Goal: Task Accomplishment & Management: Use online tool/utility

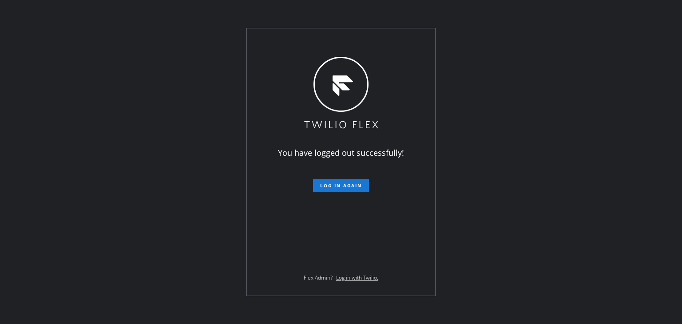
click at [352, 183] on span "Log in again" at bounding box center [341, 186] width 42 height 6
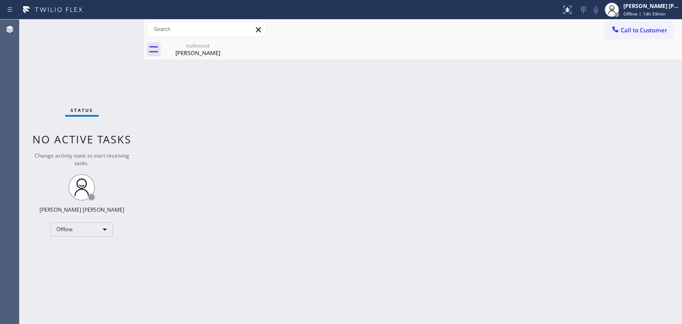
drag, startPoint x: 641, startPoint y: 9, endPoint x: 636, endPoint y: 25, distance: 17.1
click at [640, 9] on div "[PERSON_NAME] [PERSON_NAME]" at bounding box center [652, 6] width 56 height 8
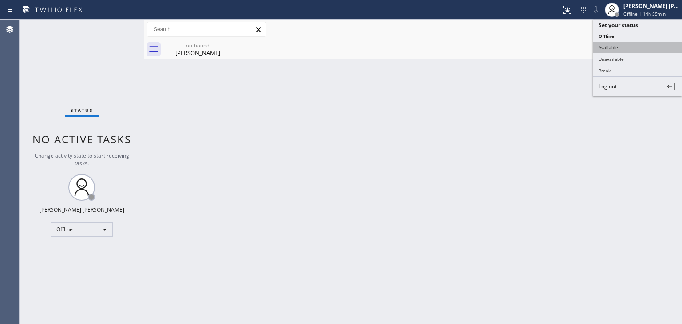
click at [629, 51] on button "Available" at bounding box center [637, 48] width 89 height 12
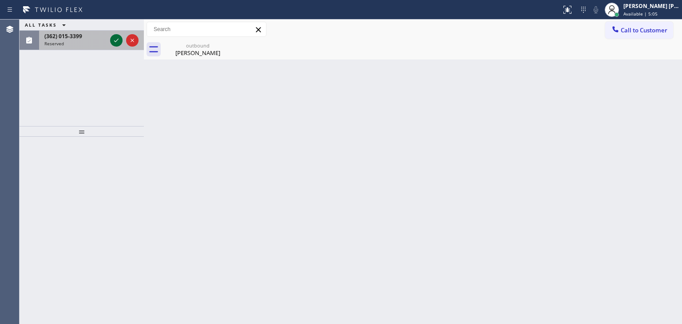
click at [115, 40] on icon at bounding box center [116, 40] width 11 height 11
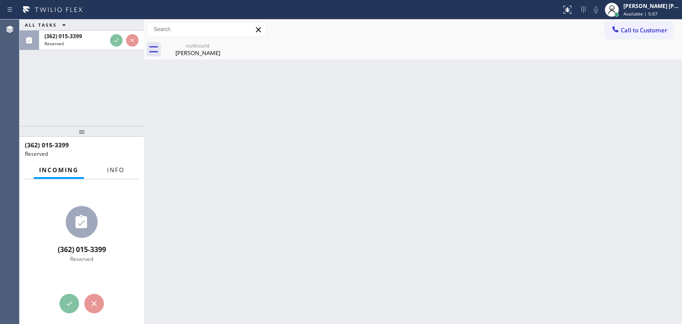
click at [113, 172] on span "Info" at bounding box center [115, 170] width 17 height 8
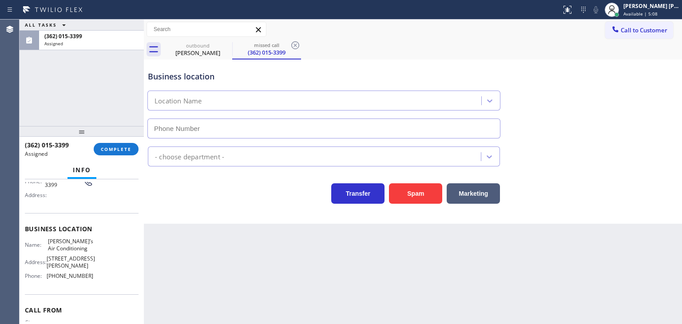
scroll to position [89, 0]
type input "[PHONE_NUMBER]"
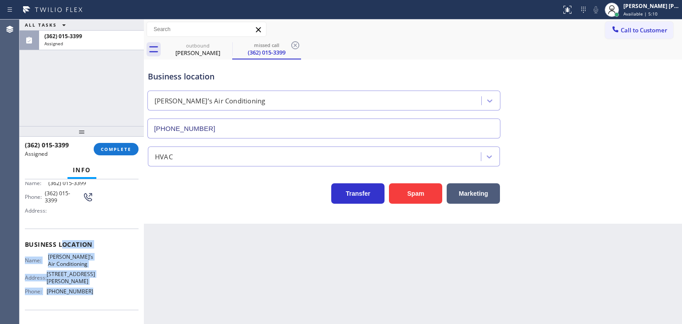
scroll to position [44, 0]
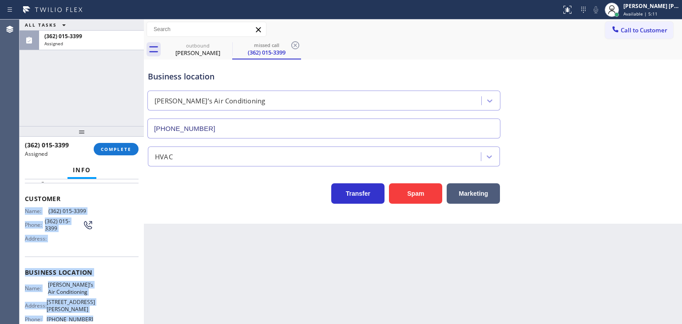
drag, startPoint x: 94, startPoint y: 268, endPoint x: 20, endPoint y: 209, distance: 95.2
click at [20, 209] on div "Context Queue: HVAC Priority: 0 Task Age: Customer Name: [PHONE_NUMBER] Phone: …" at bounding box center [82, 251] width 124 height 145
copy div "Name: [PHONE_NUMBER] Phone: [PHONE_NUMBER] Address: Business location Name: [PE…"
click at [124, 144] on button "COMPLETE" at bounding box center [116, 149] width 45 height 12
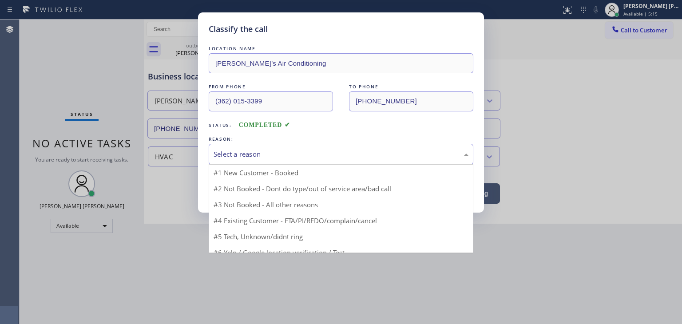
click at [251, 154] on div "Select a reason" at bounding box center [341, 154] width 255 height 10
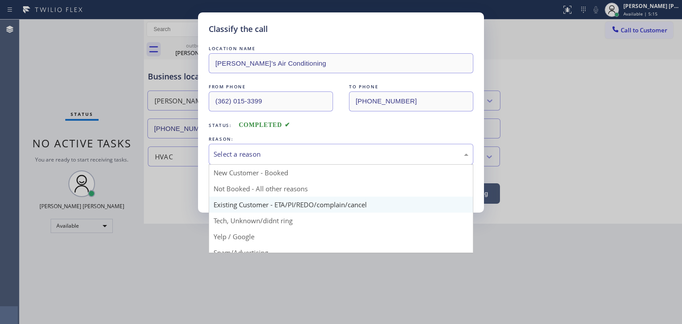
scroll to position [44, 0]
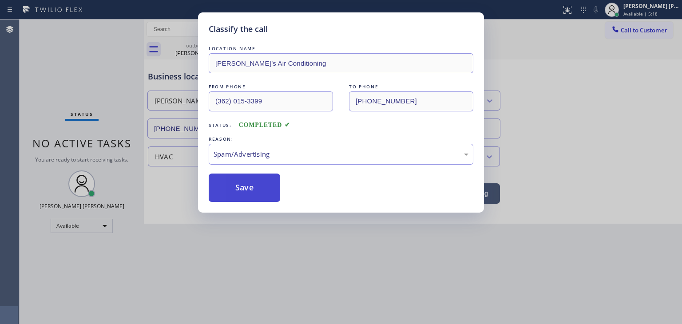
click at [243, 195] on button "Save" at bounding box center [245, 188] width 72 height 28
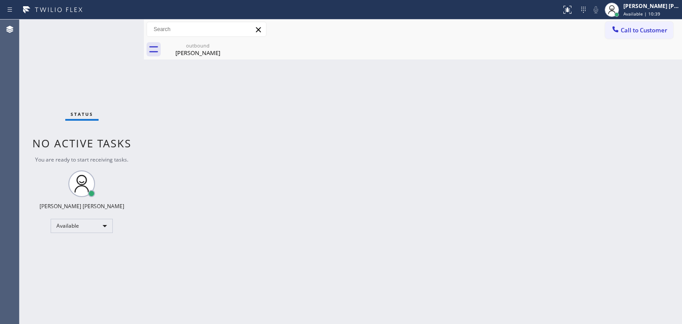
click at [119, 31] on div "Status No active tasks You are ready to start receiving tasks. [PERSON_NAME] [P…" at bounding box center [82, 172] width 124 height 305
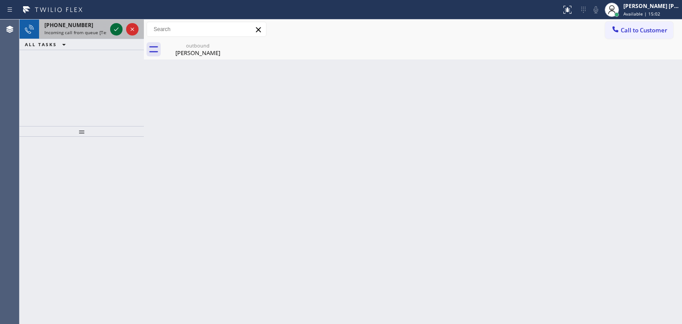
drag, startPoint x: 112, startPoint y: 28, endPoint x: 118, endPoint y: 29, distance: 5.9
click at [112, 28] on icon at bounding box center [116, 29] width 11 height 11
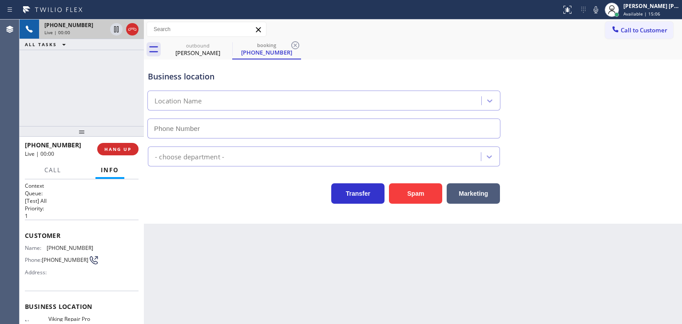
type input "[PHONE_NUMBER]"
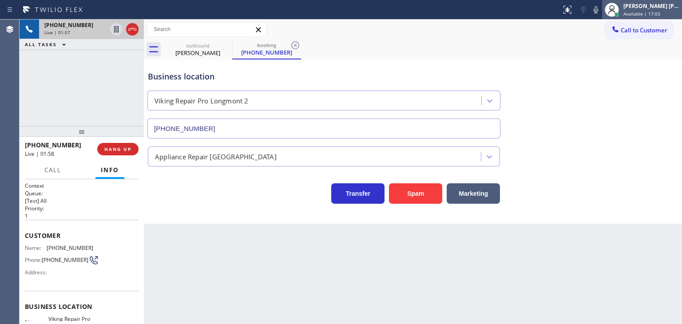
click at [647, 13] on span "Available | 17:03" at bounding box center [642, 14] width 37 height 6
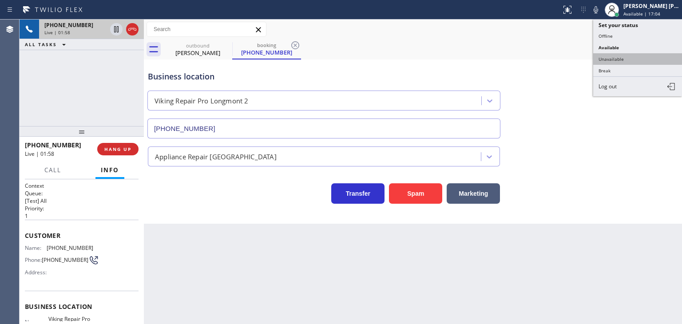
click at [637, 54] on button "Unavailable" at bounding box center [637, 59] width 89 height 12
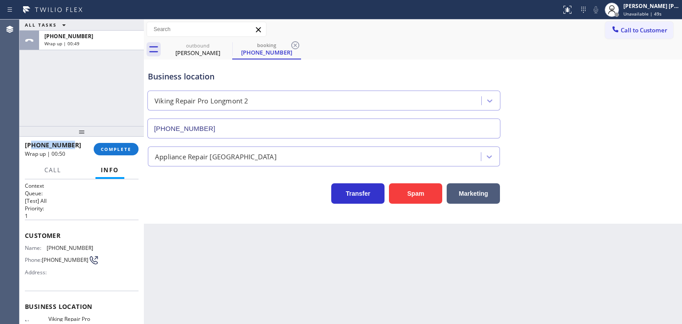
drag, startPoint x: 80, startPoint y: 148, endPoint x: 34, endPoint y: 147, distance: 46.2
click at [34, 147] on div "[PHONE_NUMBER]" at bounding box center [56, 145] width 63 height 8
copy span "9702222826"
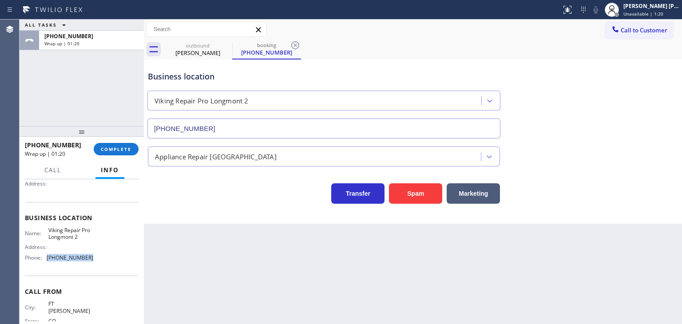
drag, startPoint x: 92, startPoint y: 256, endPoint x: 46, endPoint y: 259, distance: 46.8
click at [46, 259] on div "Name: Viking Repair Pro Longmont 2 Address: Phone: [PHONE_NUMBER]" at bounding box center [82, 246] width 114 height 38
copy div "[PHONE_NUMBER]"
click at [115, 155] on div "[PHONE_NUMBER] Wrap up | 01:24 COMPLETE" at bounding box center [82, 149] width 114 height 23
click at [119, 148] on span "COMPLETE" at bounding box center [116, 149] width 31 height 6
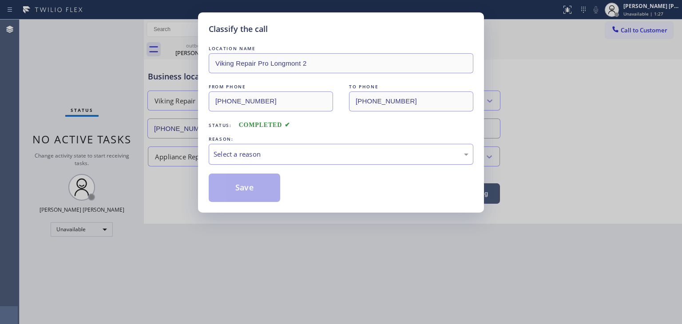
click at [224, 149] on div "Select a reason" at bounding box center [341, 154] width 255 height 10
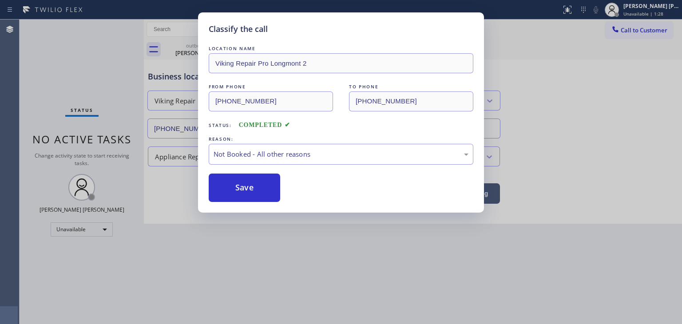
click at [243, 186] on button "Save" at bounding box center [245, 188] width 72 height 28
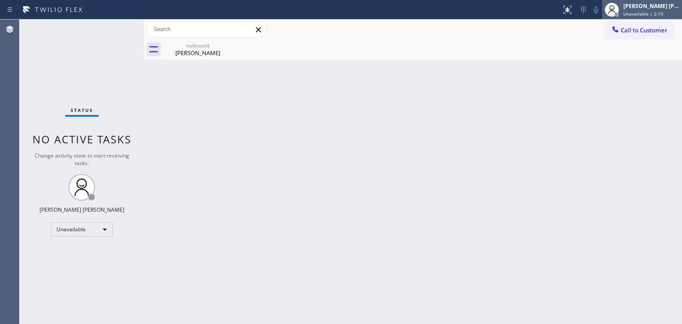
click at [666, 8] on div "[PERSON_NAME] [PERSON_NAME]" at bounding box center [652, 6] width 56 height 8
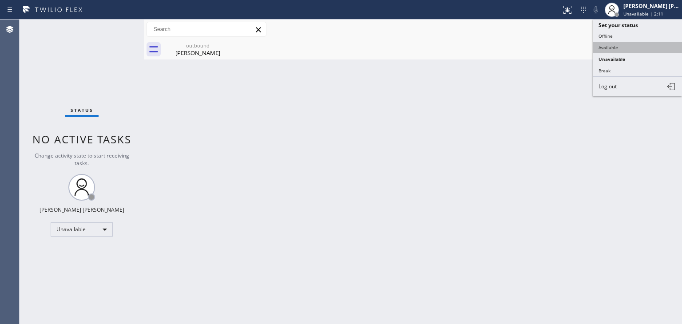
click at [615, 48] on button "Available" at bounding box center [637, 48] width 89 height 12
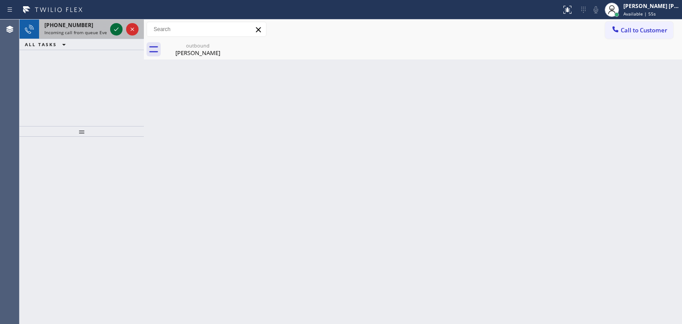
click at [119, 27] on icon at bounding box center [116, 29] width 11 height 11
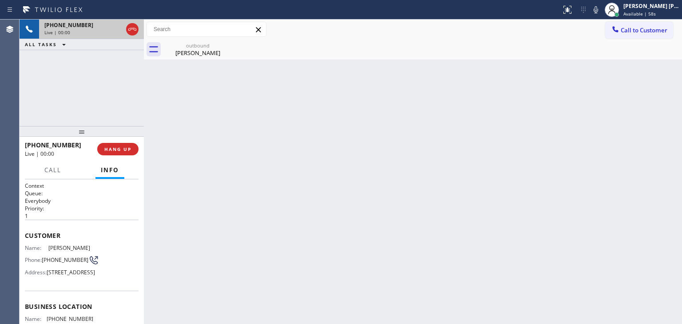
scroll to position [89, 0]
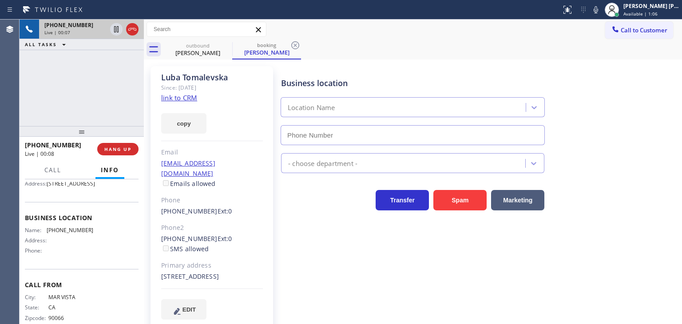
click at [177, 98] on link "link to CRM" at bounding box center [179, 97] width 36 height 9
click at [655, 12] on span "Available | 2:51" at bounding box center [641, 14] width 34 height 6
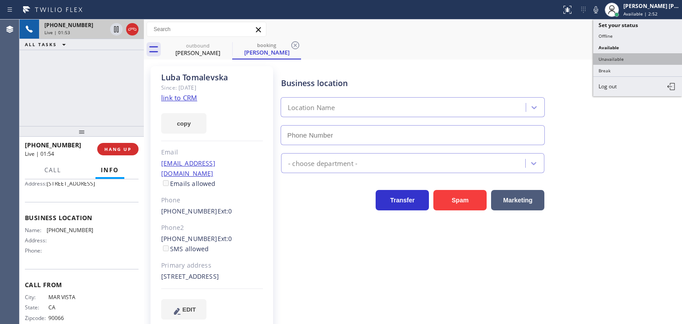
click at [625, 61] on button "Unavailable" at bounding box center [637, 59] width 89 height 12
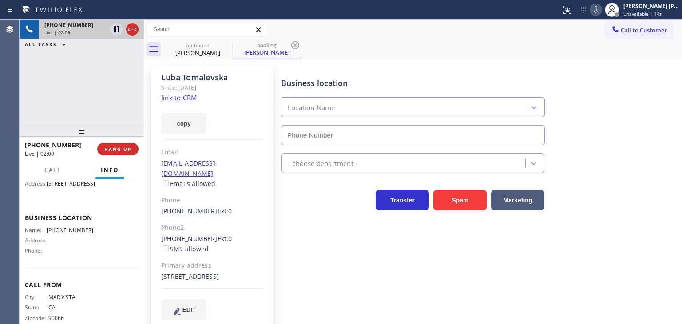
click at [601, 9] on icon at bounding box center [596, 9] width 11 height 11
click at [119, 30] on icon at bounding box center [116, 29] width 11 height 11
click at [598, 13] on icon at bounding box center [596, 9] width 4 height 7
click at [115, 28] on icon at bounding box center [116, 29] width 6 height 6
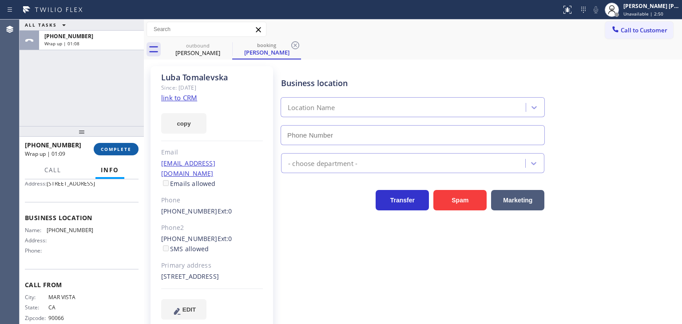
click at [121, 154] on button "COMPLETE" at bounding box center [116, 149] width 45 height 12
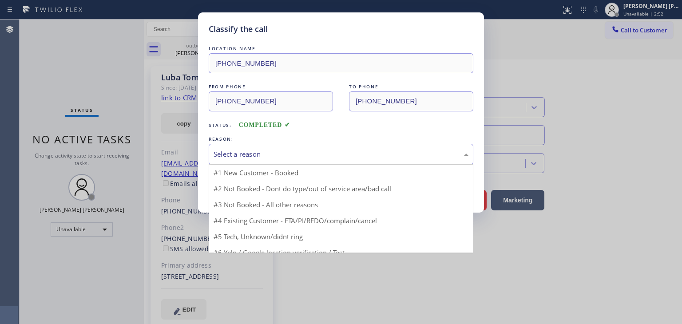
click at [251, 159] on div "Select a reason" at bounding box center [341, 154] width 255 height 10
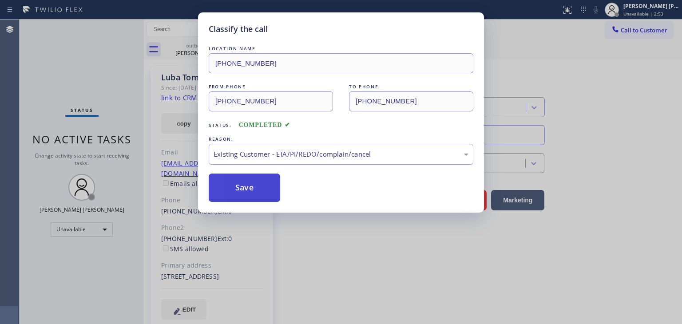
click at [247, 187] on button "Save" at bounding box center [245, 188] width 72 height 28
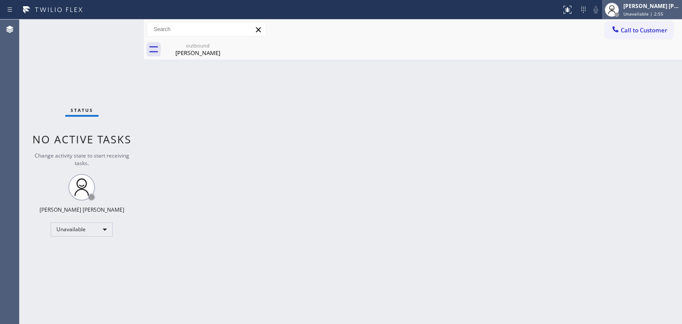
click at [654, 4] on div "[PERSON_NAME] [PERSON_NAME]" at bounding box center [652, 6] width 56 height 8
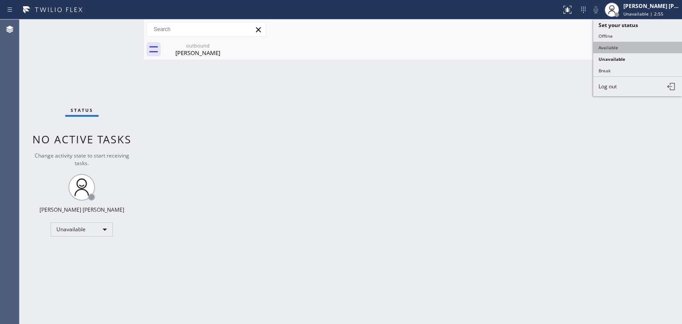
click at [627, 46] on button "Available" at bounding box center [637, 48] width 89 height 12
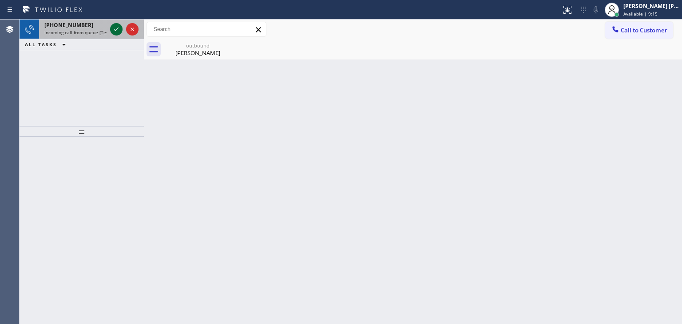
click at [117, 26] on icon at bounding box center [116, 29] width 11 height 11
click at [117, 31] on icon at bounding box center [116, 29] width 11 height 11
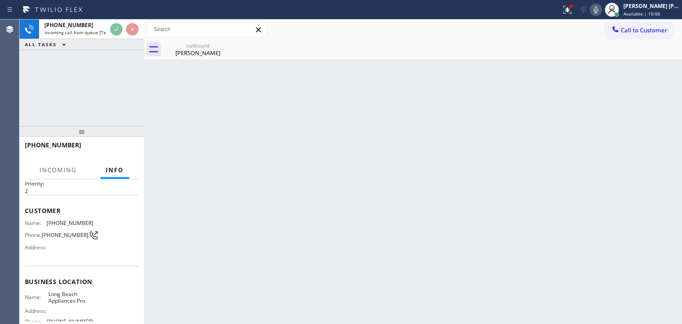
scroll to position [44, 0]
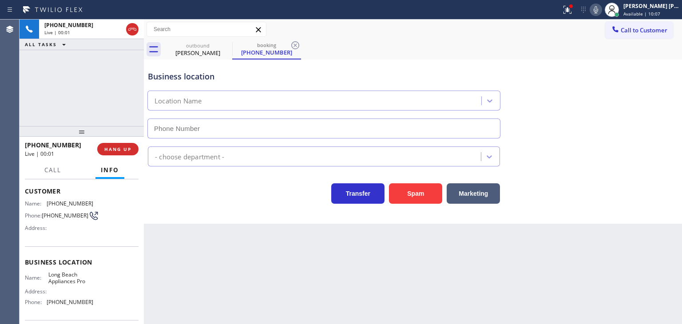
type input "[PHONE_NUMBER]"
click at [577, 14] on div at bounding box center [568, 9] width 20 height 11
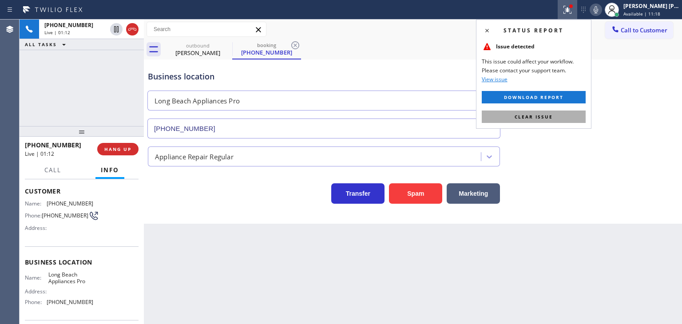
click at [539, 118] on span "Clear issue" at bounding box center [534, 117] width 38 height 6
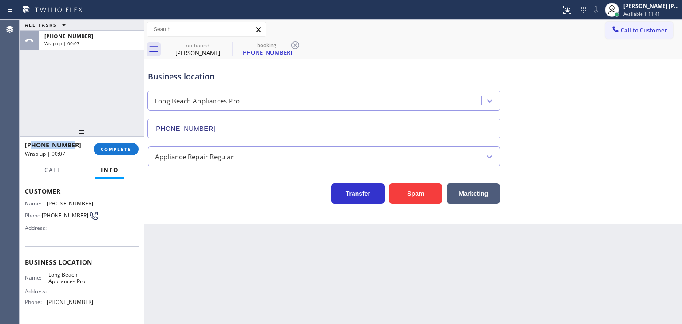
drag, startPoint x: 78, startPoint y: 144, endPoint x: 32, endPoint y: 147, distance: 45.9
click at [32, 147] on div "[PHONE_NUMBER]" at bounding box center [56, 145] width 63 height 8
copy span "5623136444"
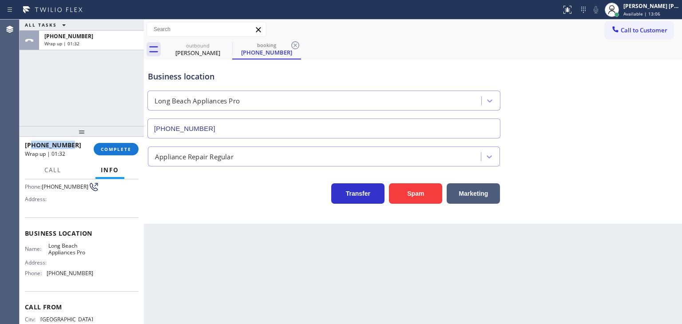
scroll to position [89, 0]
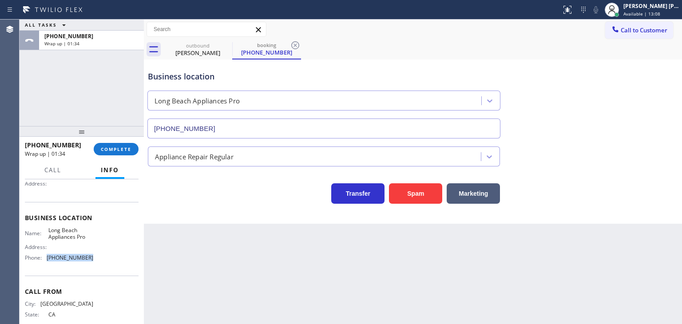
drag, startPoint x: 94, startPoint y: 263, endPoint x: 45, endPoint y: 263, distance: 48.9
click at [45, 263] on div "Name: Long Beach Appliances Pro Address: Phone: [PHONE_NUMBER]" at bounding box center [82, 246] width 114 height 38
copy div "[PHONE_NUMBER]"
click at [117, 146] on span "COMPLETE" at bounding box center [116, 149] width 31 height 6
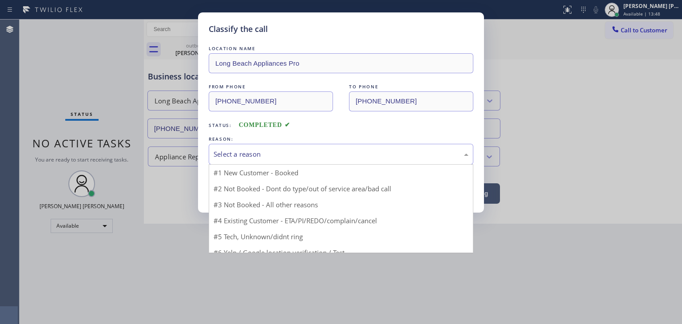
click at [242, 157] on div "Select a reason" at bounding box center [341, 154] width 255 height 10
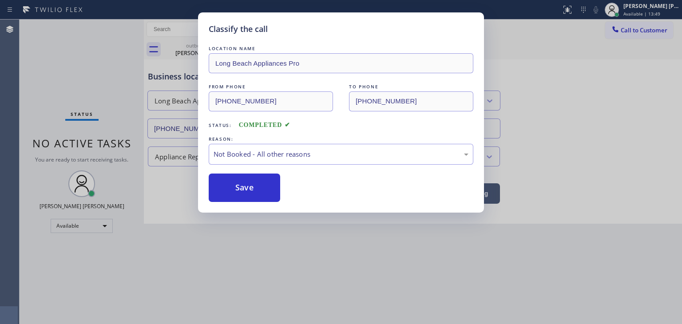
click at [240, 183] on button "Save" at bounding box center [245, 188] width 72 height 28
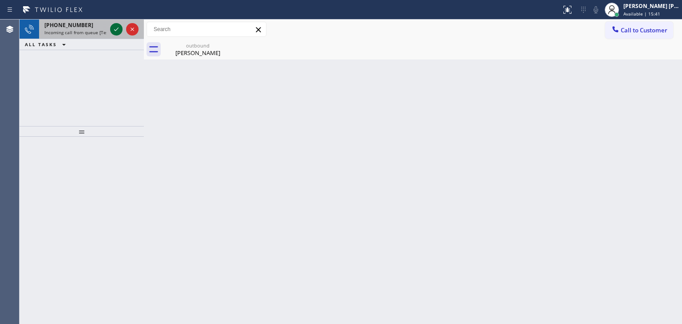
click at [116, 28] on icon at bounding box center [116, 29] width 11 height 11
click at [116, 29] on icon at bounding box center [116, 29] width 11 height 11
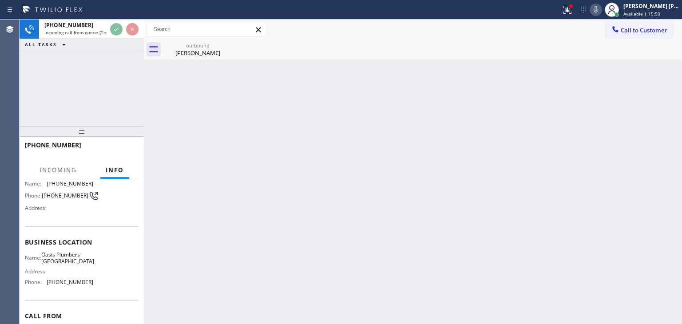
scroll to position [89, 0]
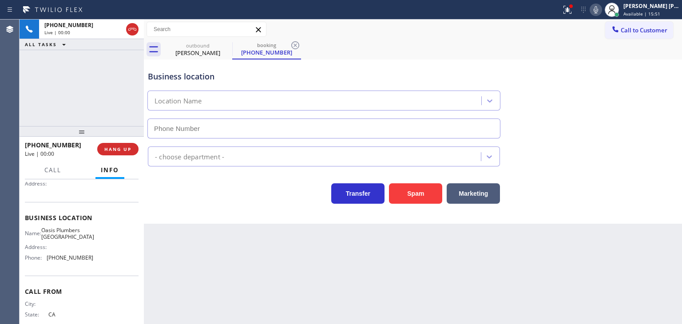
type input "[PHONE_NUMBER]"
click at [601, 13] on icon at bounding box center [596, 9] width 11 height 11
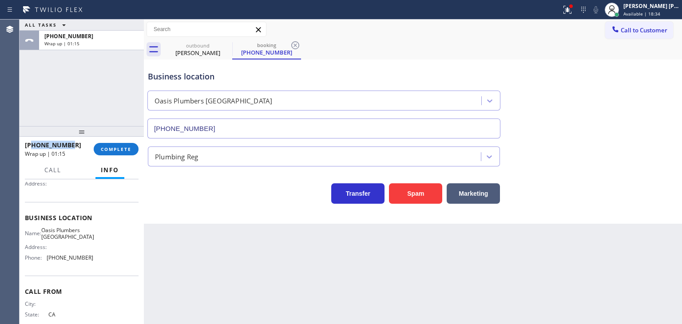
drag, startPoint x: 79, startPoint y: 147, endPoint x: 33, endPoint y: 143, distance: 45.9
click at [33, 143] on div "[PHONE_NUMBER]" at bounding box center [56, 145] width 63 height 8
copy span "5622416301"
drag, startPoint x: 103, startPoint y: 261, endPoint x: 39, endPoint y: 262, distance: 64.0
click at [39, 262] on div "Name: Oasis Plumbers Anaheim Address: Phone: [PHONE_NUMBER]" at bounding box center [82, 246] width 114 height 38
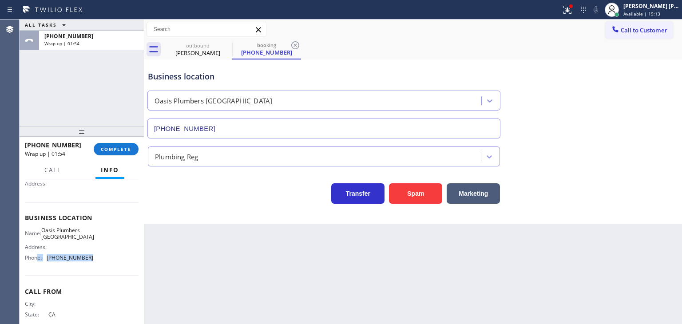
click at [104, 258] on div "Name: Oasis Plumbers Anaheim Address: Phone: [PHONE_NUMBER]" at bounding box center [82, 246] width 114 height 38
drag, startPoint x: 98, startPoint y: 259, endPoint x: 42, endPoint y: 259, distance: 56.0
click at [42, 259] on div "Name: Oasis Plumbers Anaheim Address: Phone: [PHONE_NUMBER]" at bounding box center [82, 246] width 114 height 38
copy div "[PHONE_NUMBER]"
click at [112, 155] on button "COMPLETE" at bounding box center [116, 149] width 45 height 12
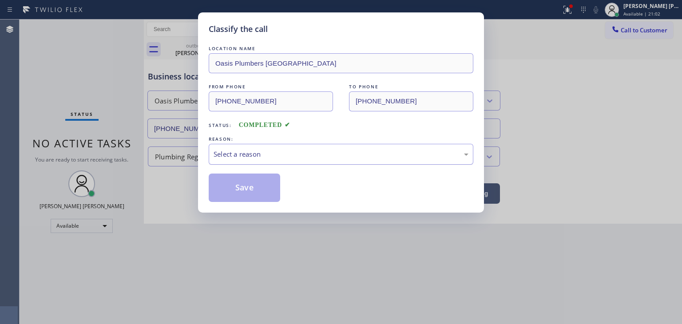
click at [239, 153] on div "Select a reason" at bounding box center [341, 154] width 255 height 10
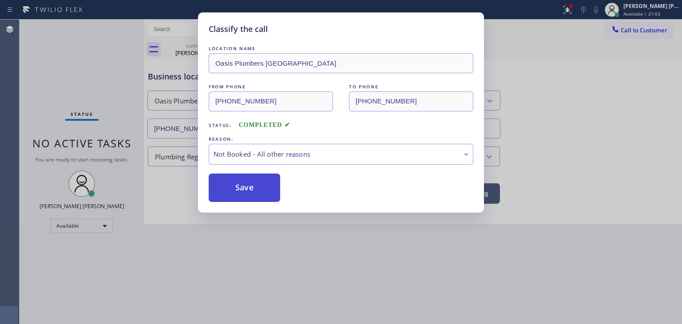
click at [252, 184] on button "Save" at bounding box center [245, 188] width 72 height 28
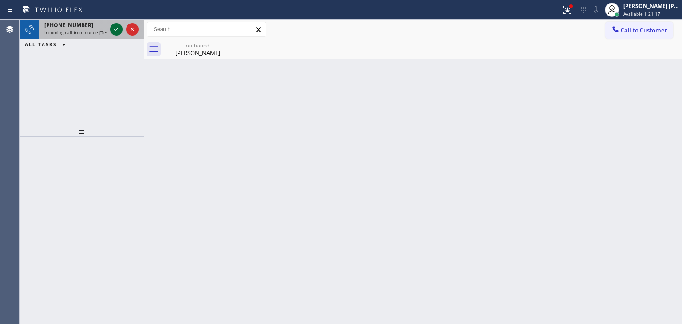
click at [117, 29] on icon at bounding box center [116, 30] width 4 height 4
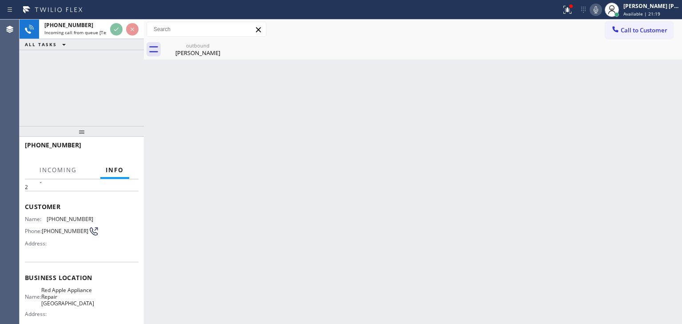
scroll to position [44, 0]
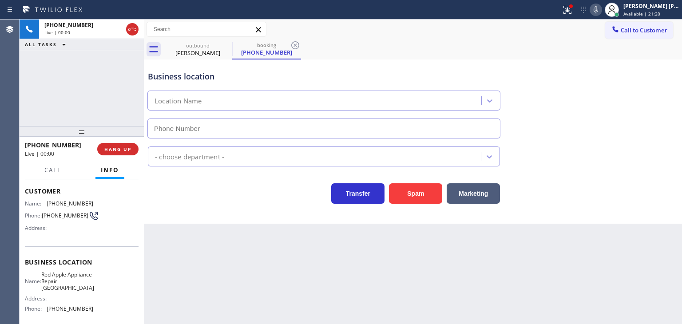
type input "[PHONE_NUMBER]"
click at [601, 8] on icon at bounding box center [596, 9] width 11 height 11
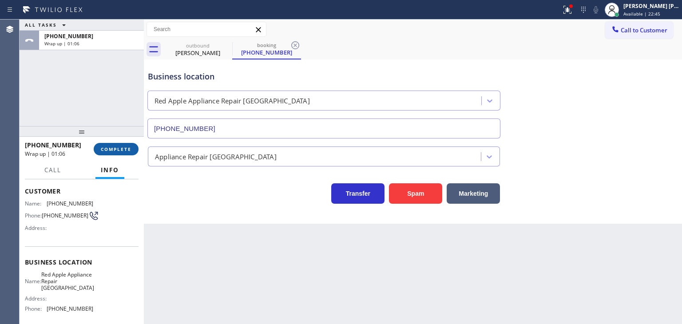
click at [118, 151] on span "COMPLETE" at bounding box center [116, 149] width 31 height 6
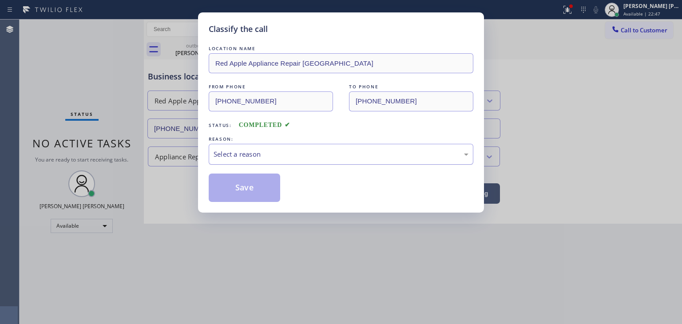
click at [279, 154] on div "Select a reason" at bounding box center [341, 154] width 255 height 10
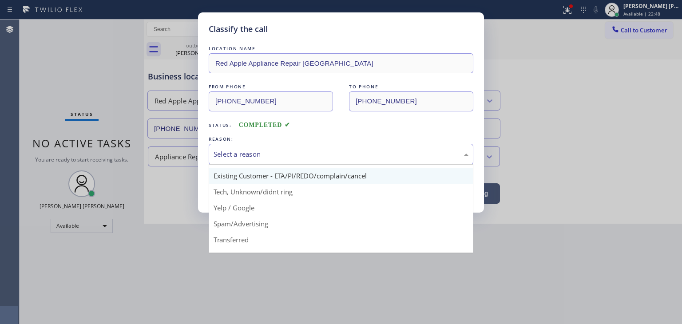
scroll to position [44, 0]
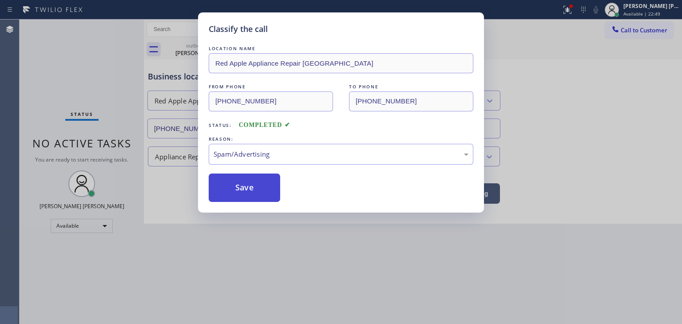
click at [240, 179] on button "Save" at bounding box center [245, 188] width 72 height 28
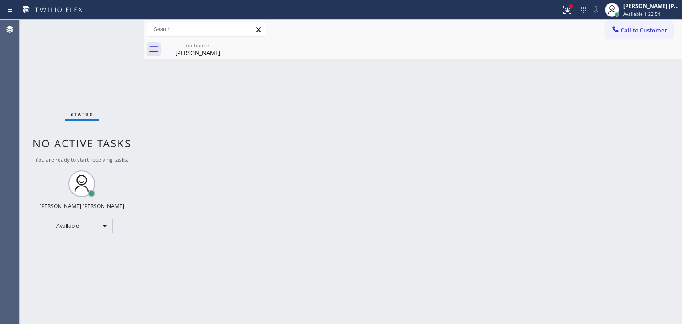
click at [250, 188] on div "Back to Dashboard Change Sender ID Customers Technicians Select a contact Outbo…" at bounding box center [413, 172] width 538 height 305
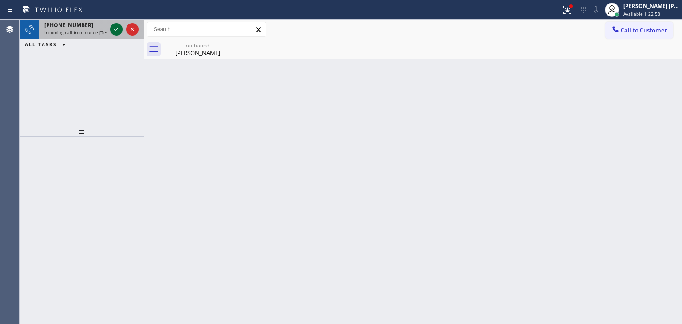
click at [114, 26] on icon at bounding box center [116, 29] width 11 height 11
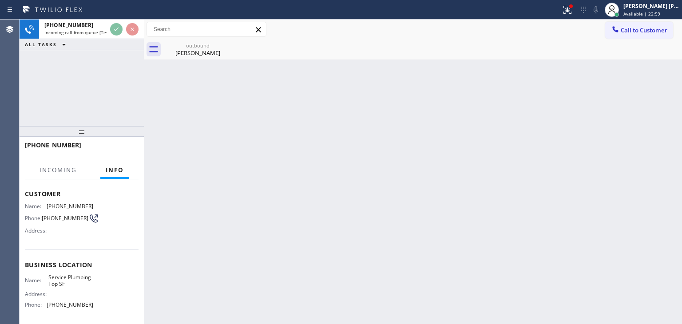
scroll to position [89, 0]
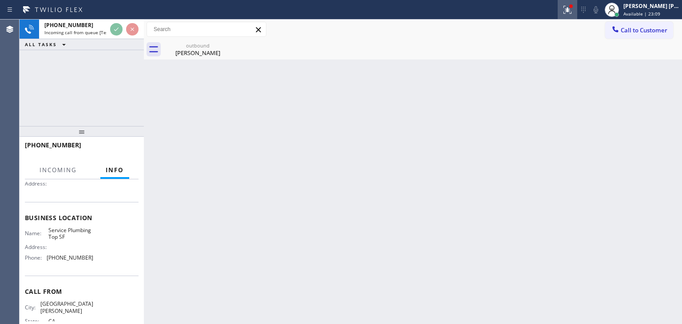
click at [570, 10] on icon at bounding box center [567, 8] width 5 height 3
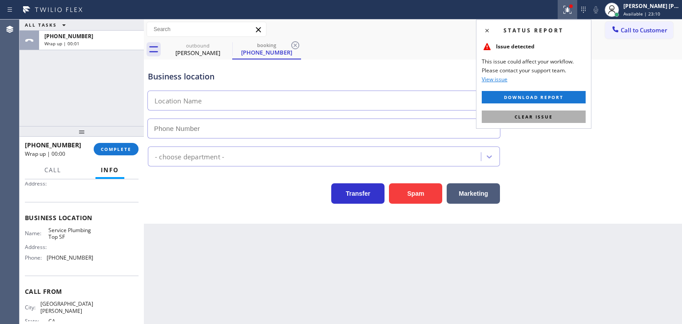
type input "[PHONE_NUMBER]"
click at [524, 118] on span "Clear issue" at bounding box center [534, 117] width 38 height 6
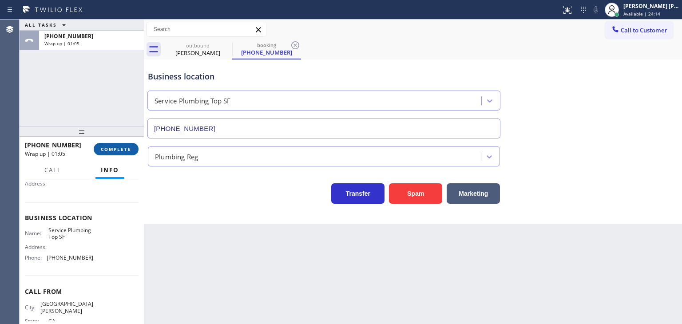
click at [122, 151] on span "COMPLETE" at bounding box center [116, 149] width 31 height 6
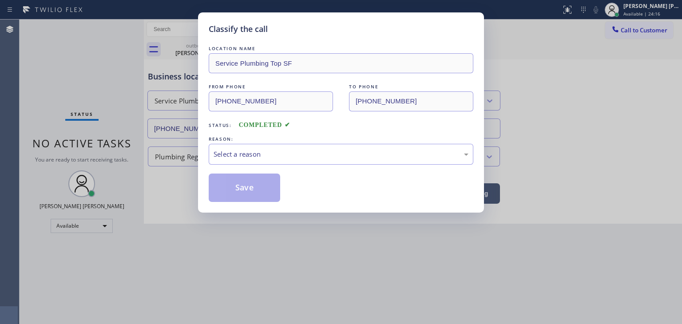
click at [269, 155] on div "Select a reason" at bounding box center [341, 154] width 255 height 10
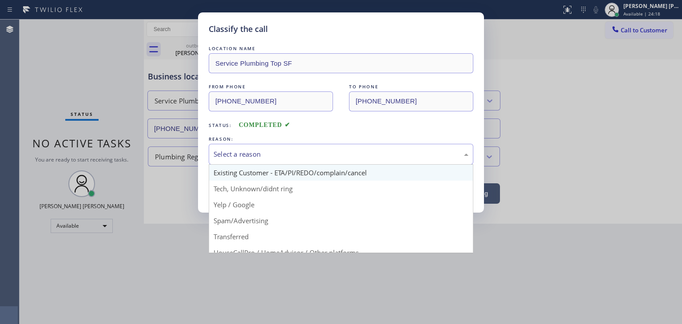
scroll to position [44, 0]
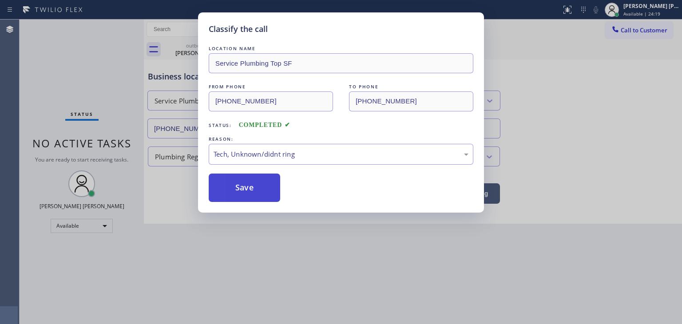
click at [247, 195] on button "Save" at bounding box center [245, 188] width 72 height 28
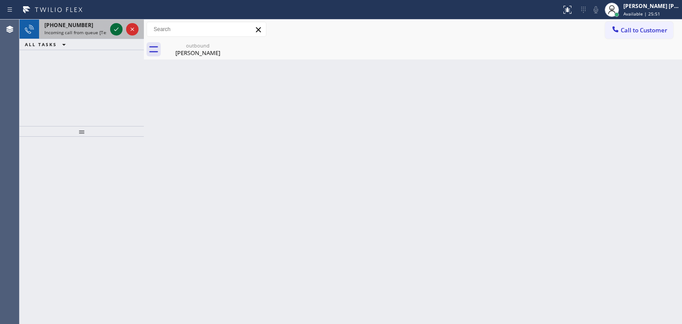
click at [113, 26] on icon at bounding box center [116, 29] width 11 height 11
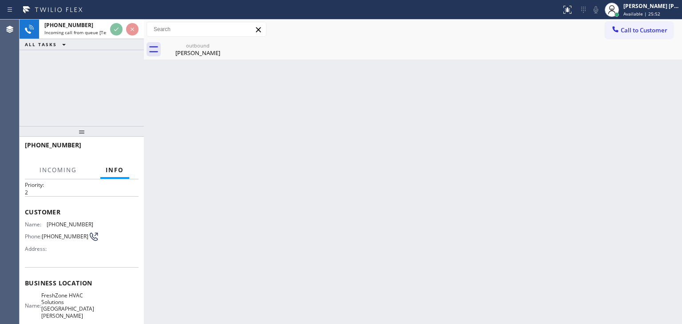
scroll to position [44, 0]
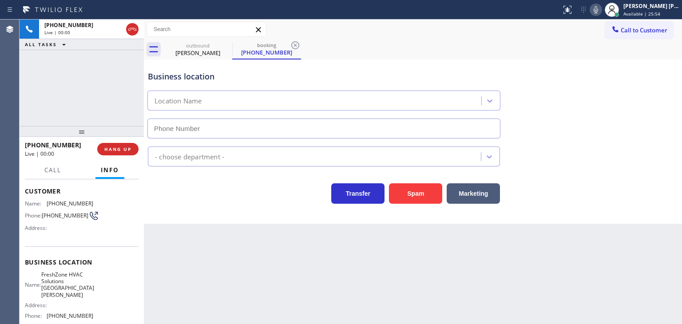
type input "[PHONE_NUMBER]"
click at [601, 12] on icon at bounding box center [596, 9] width 11 height 11
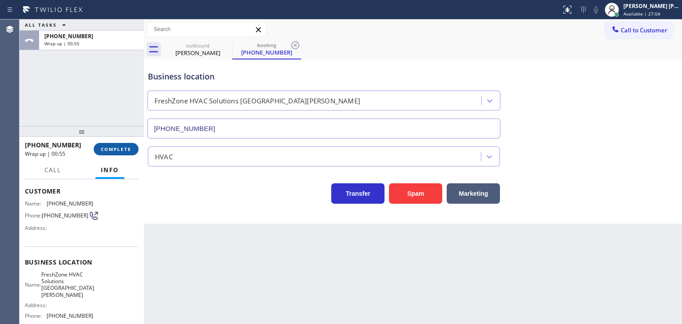
click at [131, 146] on button "COMPLETE" at bounding box center [116, 149] width 45 height 12
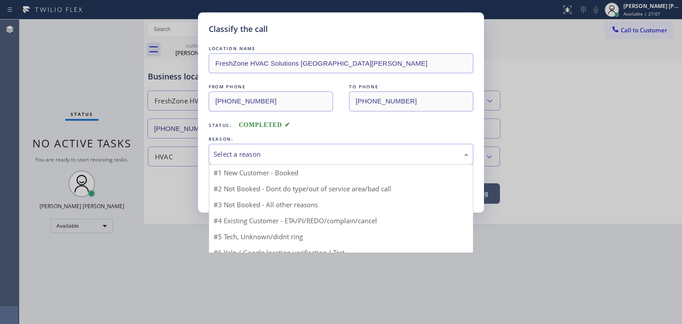
click at [254, 149] on div "Select a reason" at bounding box center [341, 154] width 255 height 10
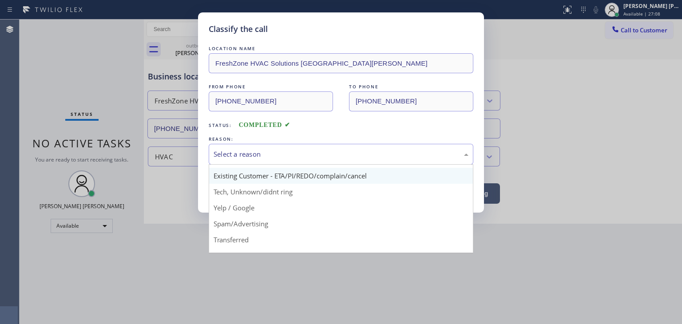
scroll to position [44, 0]
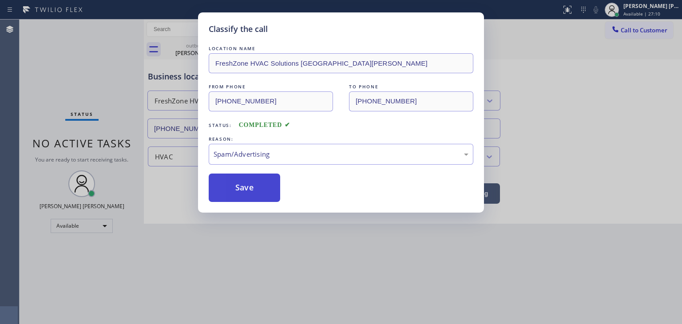
click at [251, 193] on button "Save" at bounding box center [245, 188] width 72 height 28
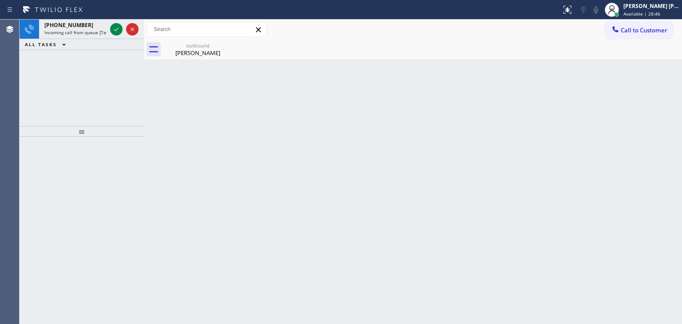
drag, startPoint x: 116, startPoint y: 32, endPoint x: 123, endPoint y: 124, distance: 92.6
click at [116, 32] on icon at bounding box center [116, 29] width 11 height 11
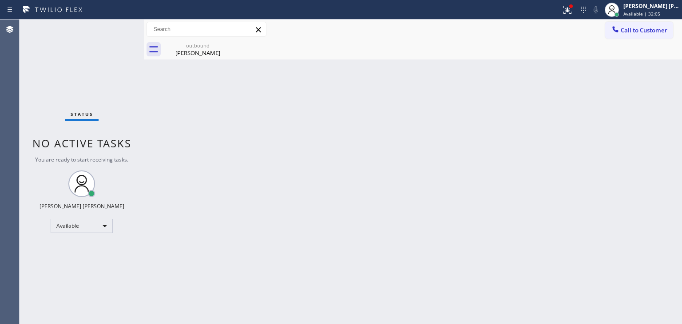
click at [117, 25] on div "Status No active tasks You are ready to start receiving tasks. [PERSON_NAME] [P…" at bounding box center [82, 172] width 124 height 305
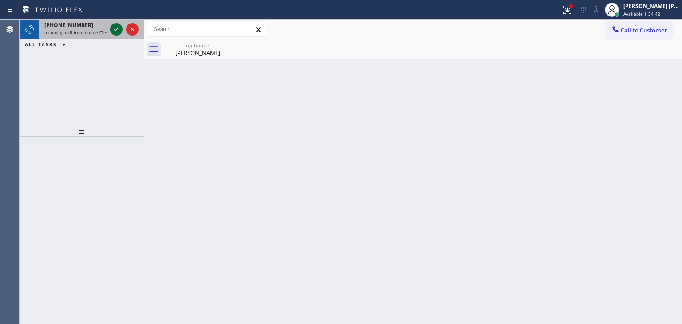
click at [118, 32] on icon at bounding box center [116, 29] width 11 height 11
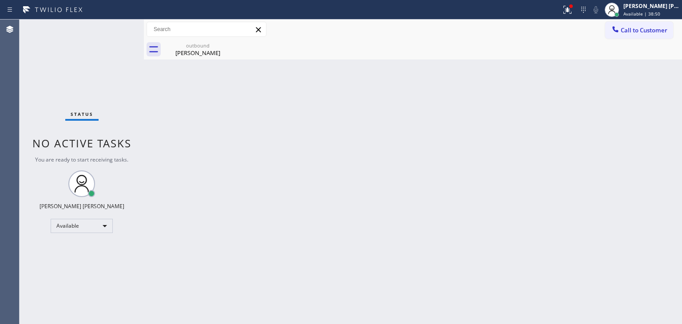
click at [116, 27] on div "Status No active tasks You are ready to start receiving tasks. [PERSON_NAME] [P…" at bounding box center [82, 172] width 124 height 305
click at [119, 27] on div "Status No active tasks You are ready to start receiving tasks. [PERSON_NAME] [P…" at bounding box center [82, 172] width 124 height 305
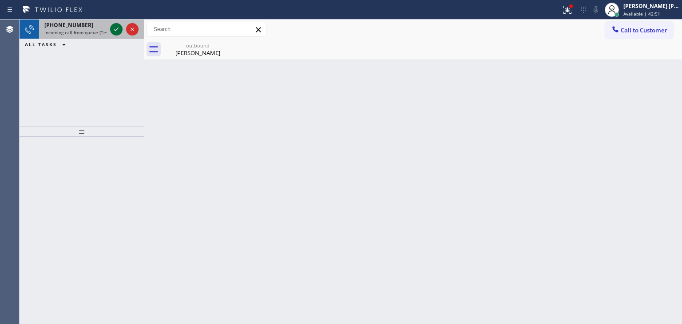
click at [119, 27] on icon at bounding box center [116, 29] width 11 height 11
click at [119, 28] on icon at bounding box center [116, 29] width 11 height 11
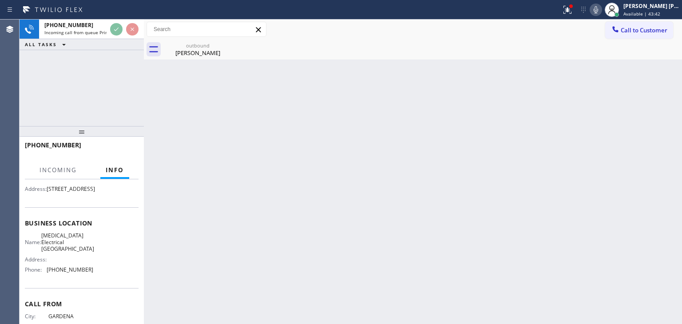
scroll to position [89, 0]
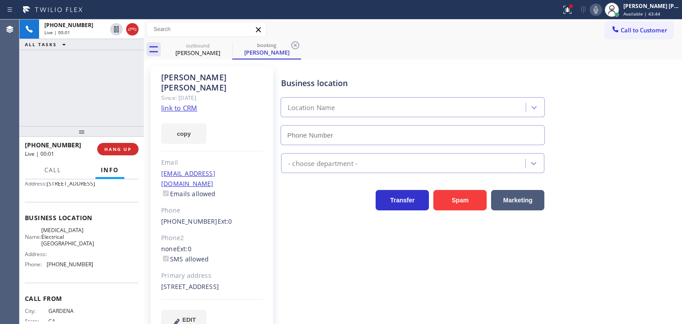
type input "[PHONE_NUMBER]"
click at [185, 103] on link "link to CRM" at bounding box center [179, 107] width 36 height 9
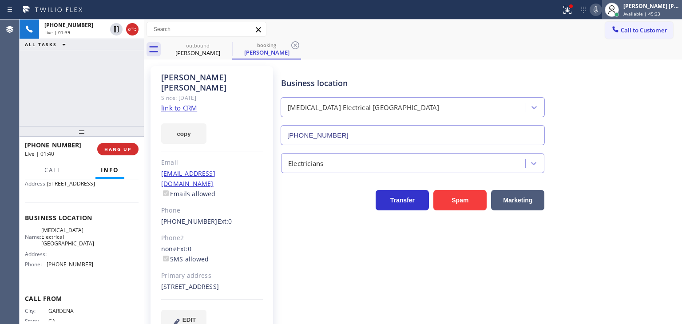
click at [663, 6] on div "[PERSON_NAME] [PERSON_NAME]" at bounding box center [652, 6] width 56 height 8
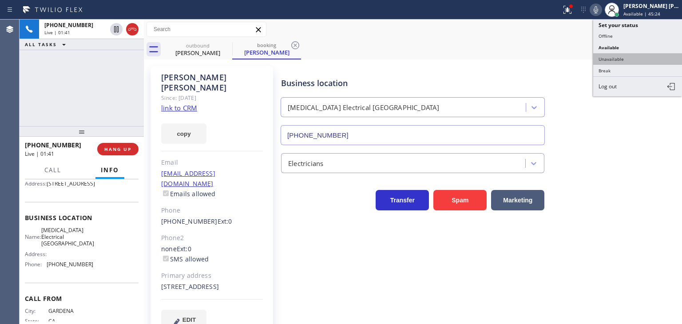
click at [625, 58] on button "Unavailable" at bounding box center [637, 59] width 89 height 12
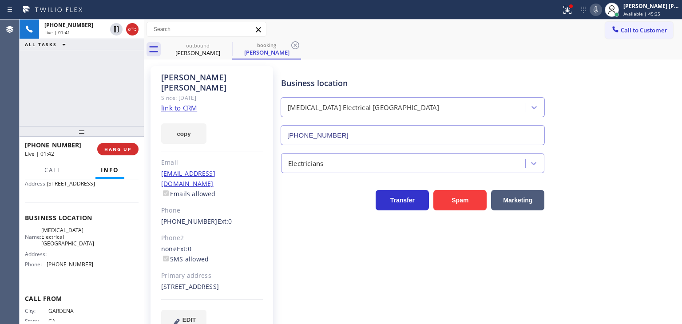
click at [601, 11] on icon at bounding box center [596, 9] width 11 height 11
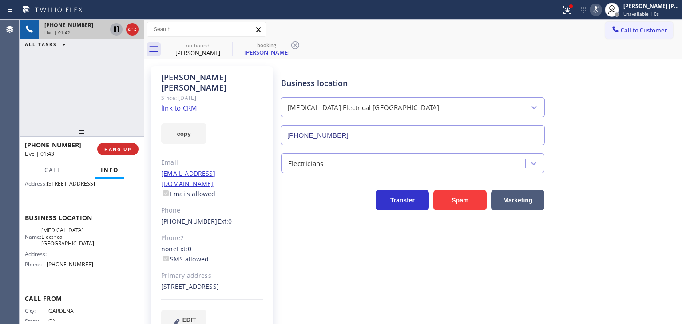
click at [114, 30] on icon at bounding box center [116, 29] width 11 height 11
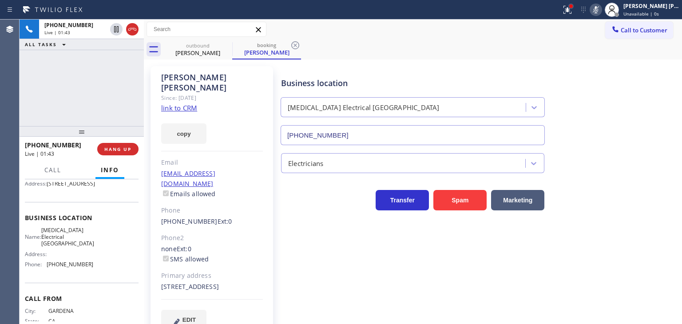
click at [574, 8] on div at bounding box center [571, 6] width 5 height 5
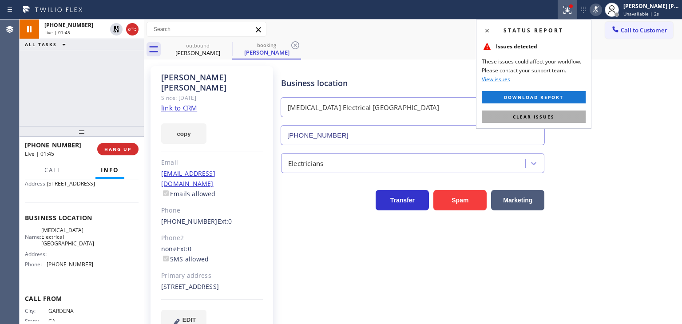
click at [558, 115] on button "Clear issues" at bounding box center [534, 117] width 104 height 12
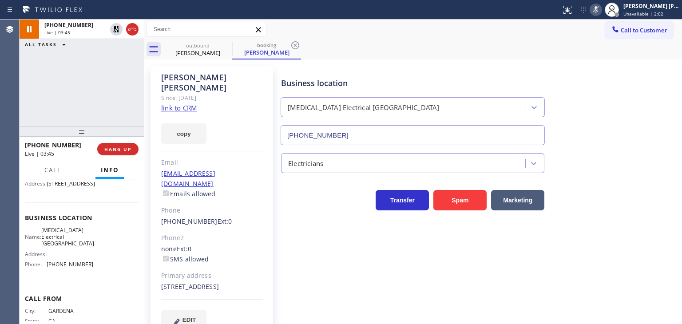
click at [598, 10] on icon at bounding box center [596, 9] width 4 height 7
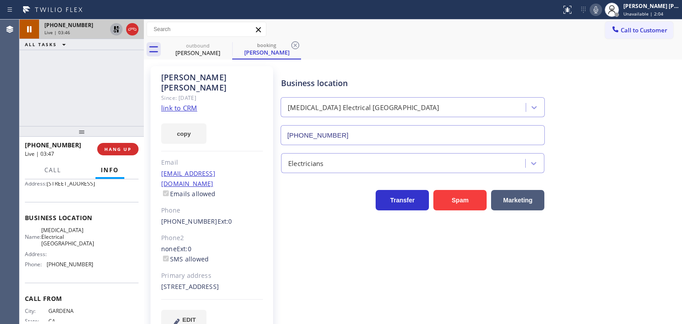
click at [116, 30] on icon at bounding box center [116, 29] width 11 height 11
click at [601, 7] on icon at bounding box center [596, 9] width 11 height 11
click at [601, 13] on icon at bounding box center [596, 9] width 11 height 11
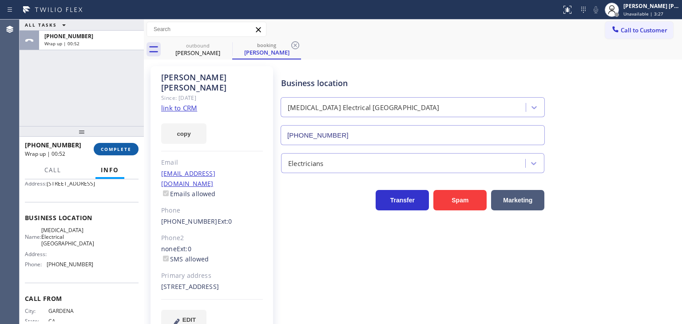
click at [108, 144] on button "COMPLETE" at bounding box center [116, 149] width 45 height 12
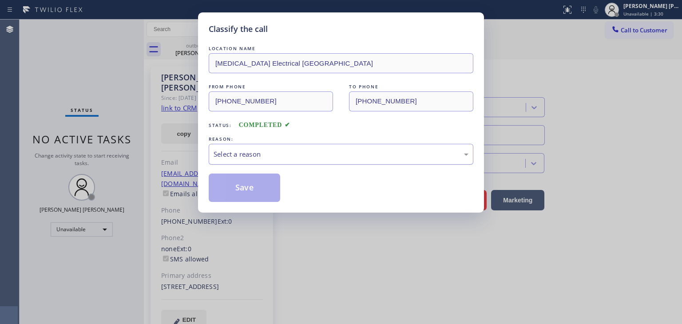
click at [254, 151] on div "Select a reason" at bounding box center [341, 154] width 255 height 10
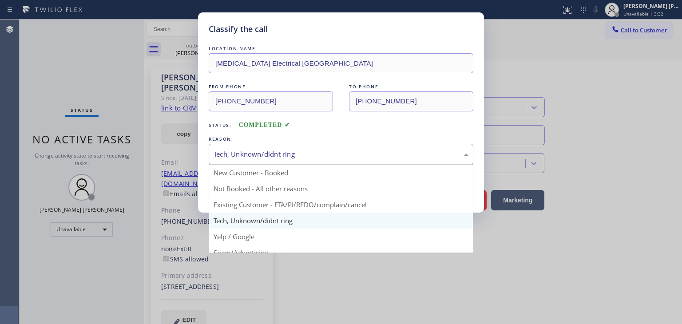
click at [255, 149] on div "Tech, Unknown/didnt ring" at bounding box center [341, 154] width 255 height 10
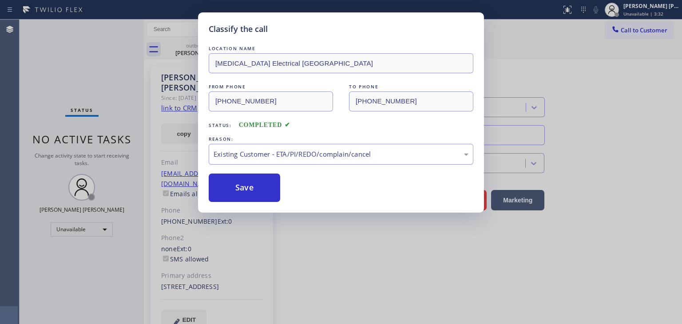
click at [255, 200] on button "Save" at bounding box center [245, 188] width 72 height 28
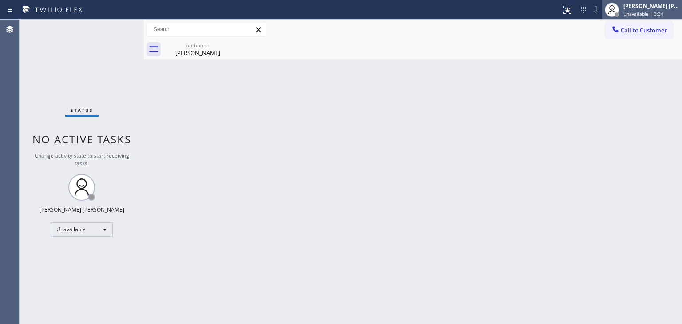
click at [652, 9] on div "[PERSON_NAME] [PERSON_NAME] Unavailable | 3:34" at bounding box center [652, 10] width 60 height 16
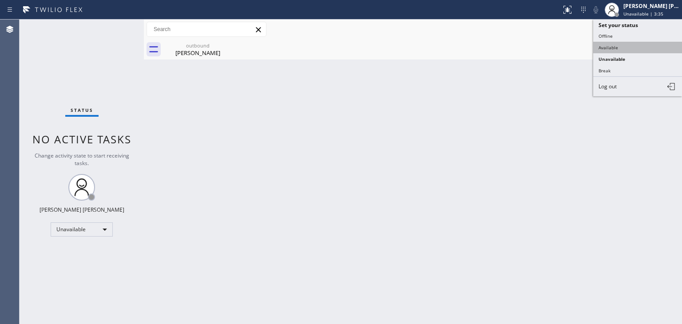
click at [624, 43] on button "Available" at bounding box center [637, 48] width 89 height 12
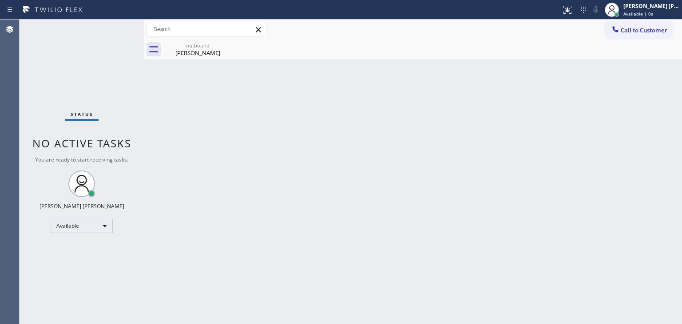
click at [110, 27] on div "Status No active tasks You are ready to start receiving tasks. [PERSON_NAME] [P…" at bounding box center [82, 172] width 124 height 305
drag, startPoint x: 34, startPoint y: 42, endPoint x: 40, endPoint y: 42, distance: 5.8
click at [34, 42] on div "Status No active tasks You are ready to start receiving tasks. [PERSON_NAME] [P…" at bounding box center [82, 172] width 124 height 305
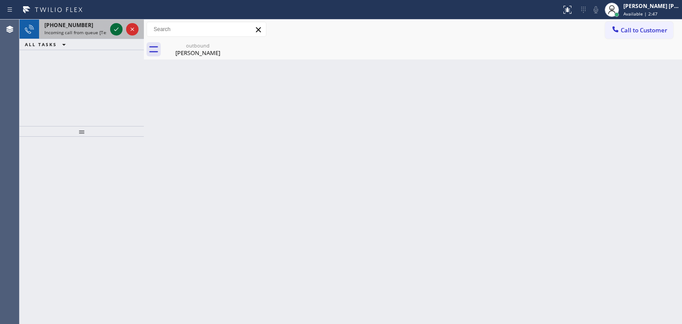
click at [112, 28] on icon at bounding box center [116, 29] width 11 height 11
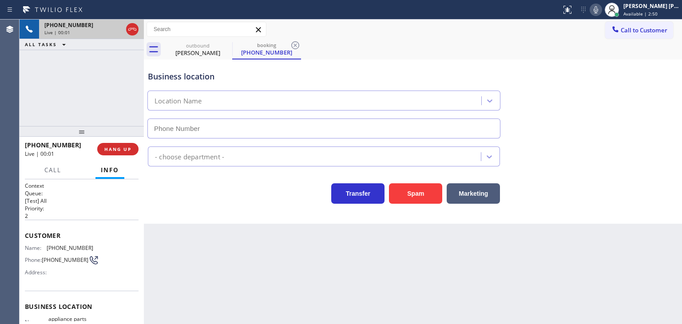
type input "[PHONE_NUMBER]"
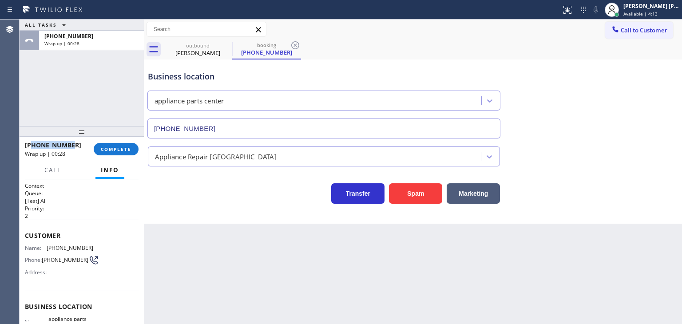
drag, startPoint x: 79, startPoint y: 146, endPoint x: 32, endPoint y: 149, distance: 47.2
click at [32, 149] on div "[PHONE_NUMBER]" at bounding box center [56, 145] width 63 height 8
copy span "8174120139"
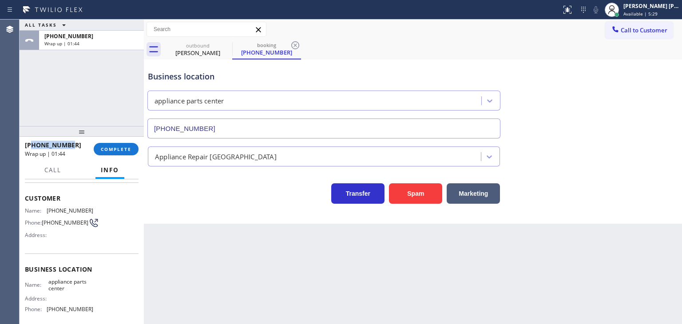
scroll to position [89, 0]
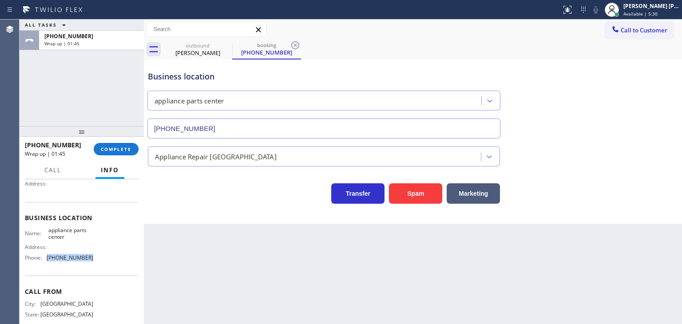
drag, startPoint x: 92, startPoint y: 260, endPoint x: 44, endPoint y: 260, distance: 48.4
click at [44, 260] on div "Name: appliance parts center Address: Phone: [PHONE_NUMBER]" at bounding box center [82, 246] width 114 height 38
copy div "[PHONE_NUMBER]"
click at [121, 148] on span "COMPLETE" at bounding box center [116, 149] width 31 height 6
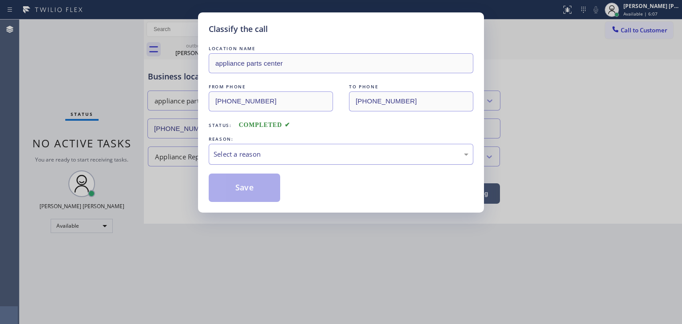
click at [227, 153] on div "Select a reason" at bounding box center [341, 154] width 255 height 10
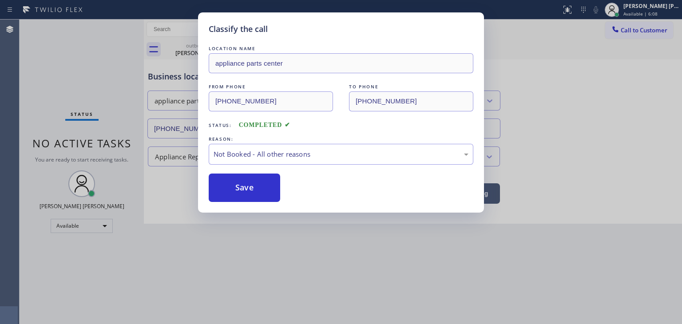
click at [242, 185] on button "Save" at bounding box center [245, 188] width 72 height 28
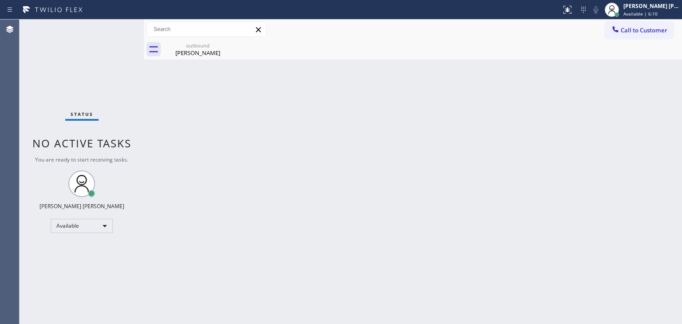
click at [112, 28] on div "Status No active tasks You are ready to start receiving tasks. [PERSON_NAME] [P…" at bounding box center [82, 172] width 124 height 305
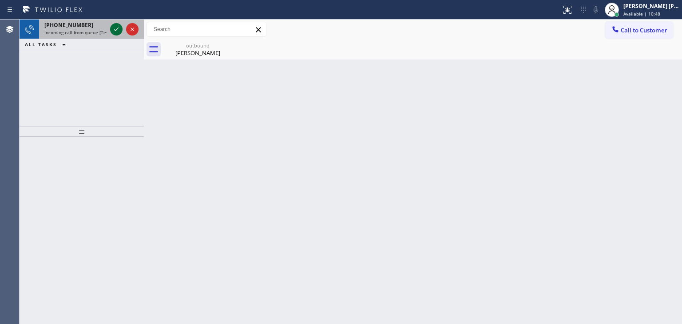
click at [117, 30] on icon at bounding box center [116, 29] width 11 height 11
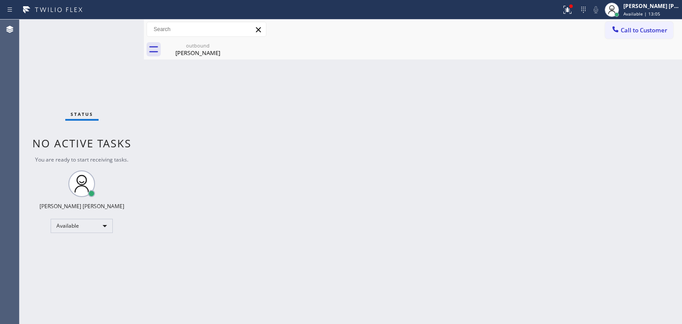
drag, startPoint x: 633, startPoint y: 206, endPoint x: 629, endPoint y: 167, distance: 38.8
click at [633, 206] on div "Back to Dashboard Change Sender ID Customers Technicians Select a contact Outbo…" at bounding box center [413, 172] width 538 height 305
click at [665, 4] on div "[PERSON_NAME] [PERSON_NAME]" at bounding box center [652, 6] width 56 height 8
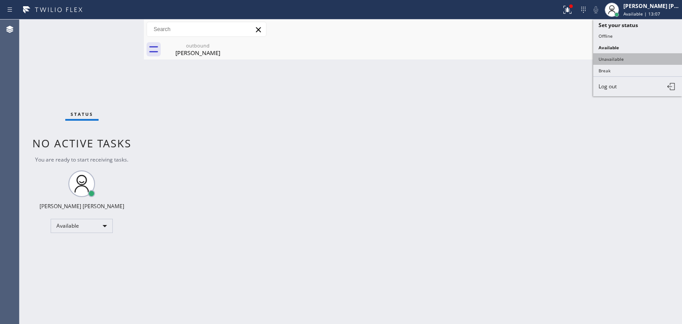
click at [613, 57] on button "Unavailable" at bounding box center [637, 59] width 89 height 12
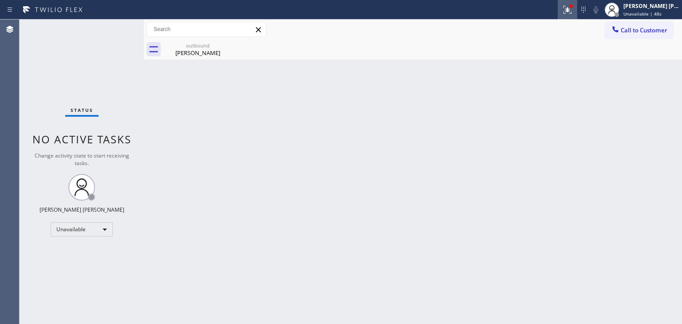
click at [569, 9] on icon at bounding box center [566, 9] width 5 height 6
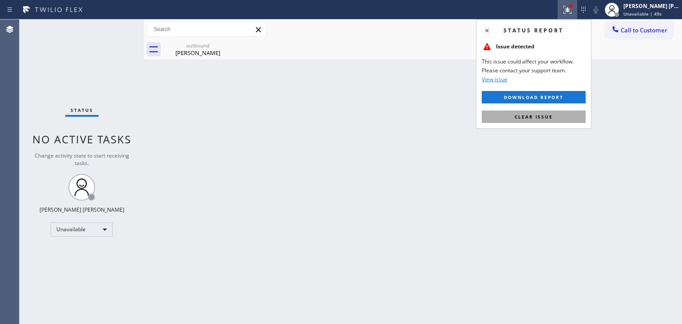
click at [533, 115] on span "Clear issue" at bounding box center [534, 117] width 38 height 6
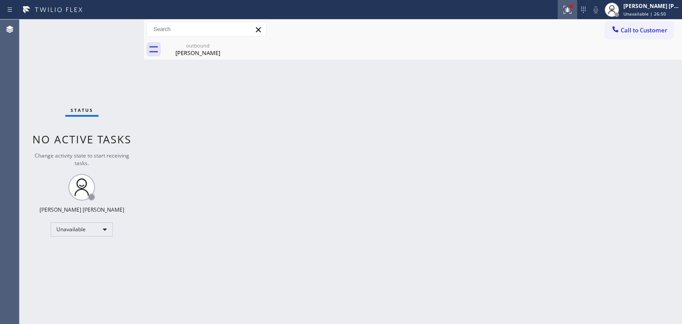
click at [573, 11] on icon at bounding box center [567, 9] width 11 height 11
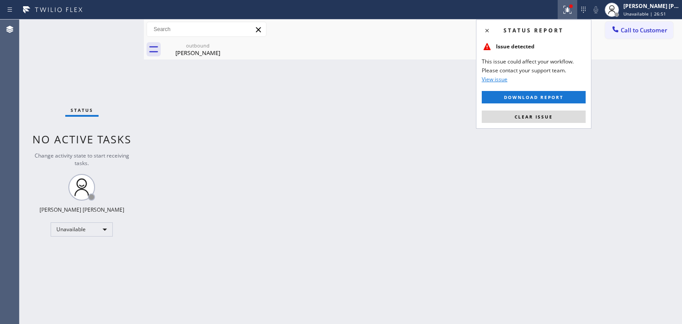
click at [537, 116] on span "Clear issue" at bounding box center [534, 117] width 38 height 6
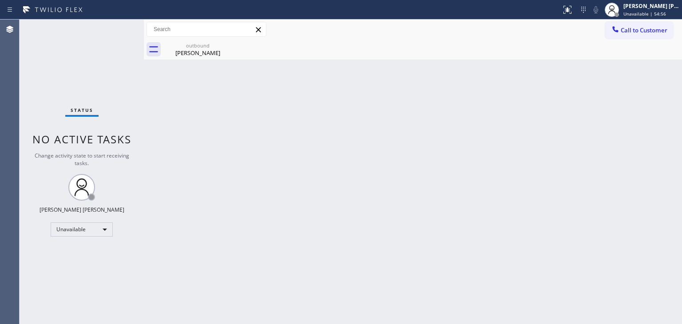
click at [631, 185] on div "Back to Dashboard Change Sender ID Customers Technicians Select a contact Outbo…" at bounding box center [413, 172] width 538 height 305
click at [570, 8] on icon at bounding box center [567, 8] width 5 height 3
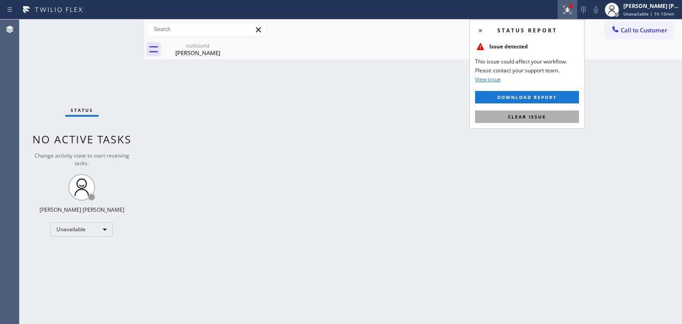
click at [526, 119] on span "Clear issue" at bounding box center [527, 117] width 38 height 6
